Goal: Use online tool/utility: Utilize a website feature to perform a specific function

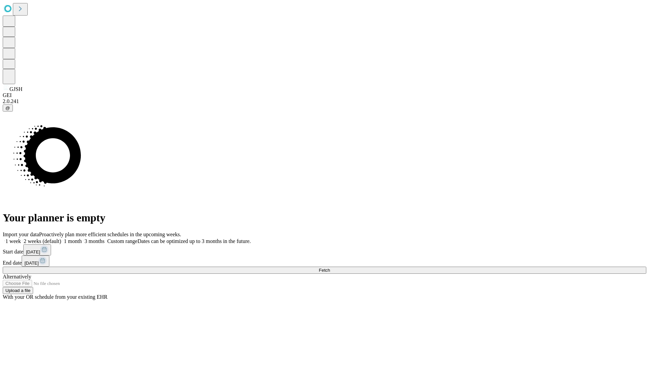
click at [330, 268] on span "Fetch" at bounding box center [324, 270] width 11 height 5
